Goal: Book appointment/travel/reservation

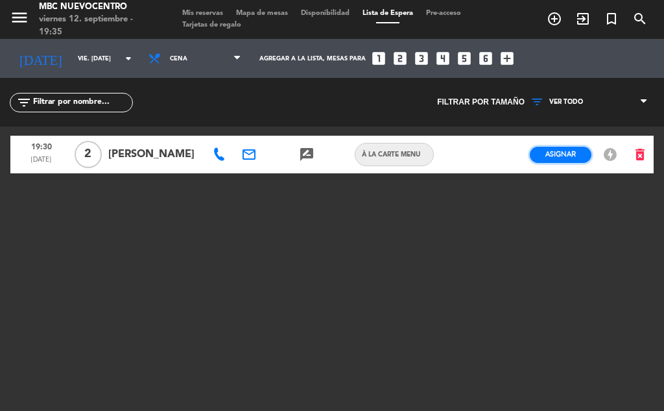
click at [544, 155] on button "Asignar" at bounding box center [561, 155] width 62 height 16
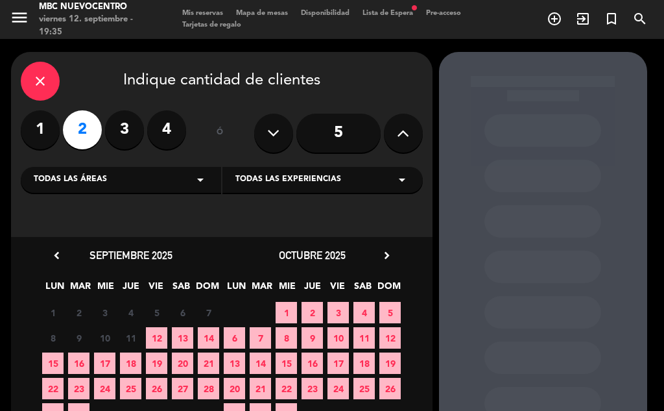
click at [168, 330] on div "8 9 10 11 12 13 14" at bounding box center [131, 337] width 182 height 25
click at [164, 332] on span "12" at bounding box center [156, 337] width 21 height 21
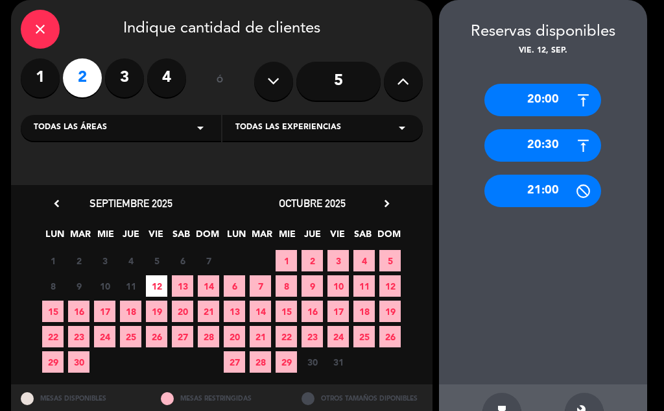
click at [512, 183] on div "21:00" at bounding box center [543, 191] width 117 height 32
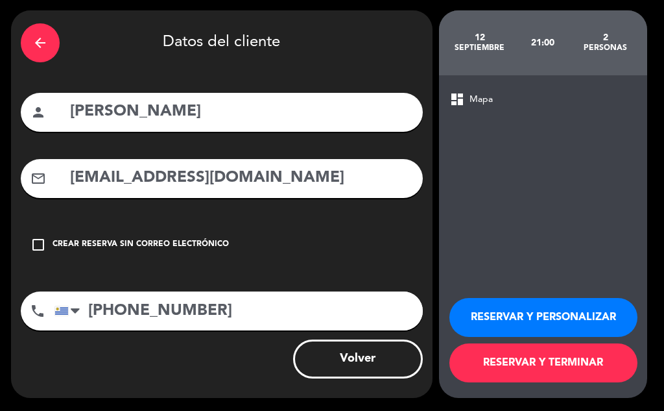
click at [540, 356] on button "RESERVAR Y TERMINAR" at bounding box center [544, 362] width 188 height 39
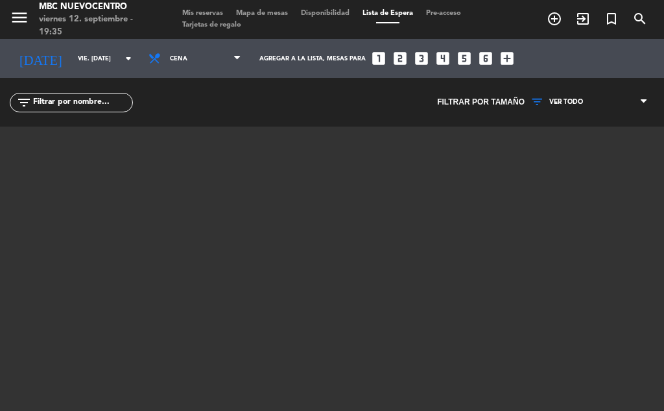
click at [213, 12] on span "Mis reservas" at bounding box center [203, 13] width 54 height 7
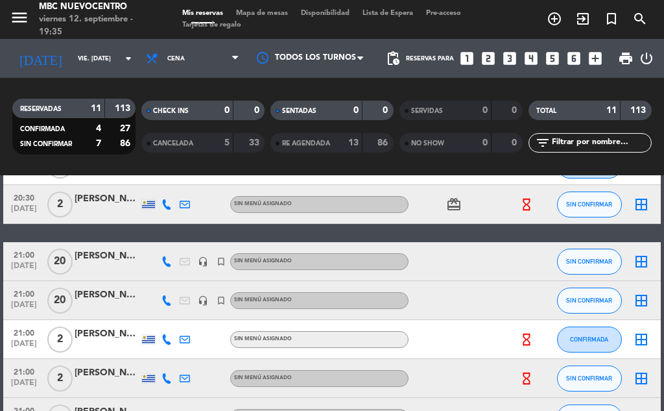
scroll to position [307, 0]
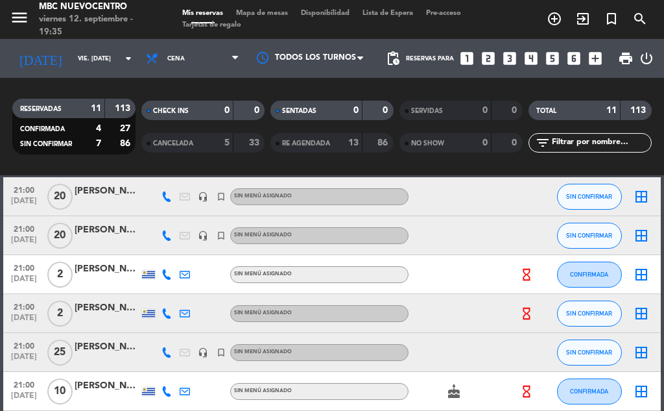
click at [170, 315] on icon at bounding box center [167, 313] width 10 height 10
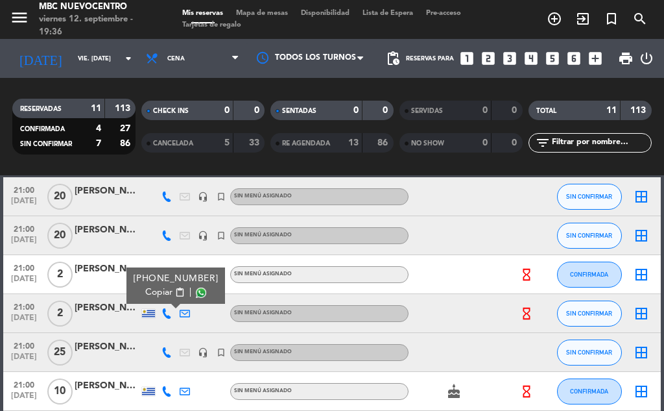
click at [153, 291] on span "Copiar" at bounding box center [158, 292] width 27 height 14
click at [155, 293] on span "Copiar" at bounding box center [158, 292] width 27 height 14
